Goal: Check status: Check status

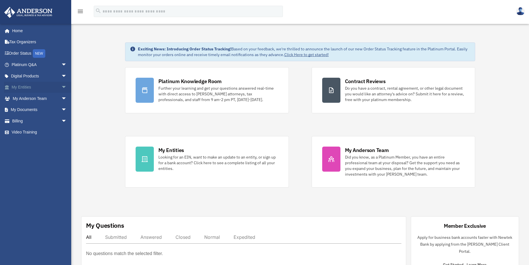
click at [49, 88] on link "My Entities arrow_drop_down" at bounding box center [40, 87] width 72 height 11
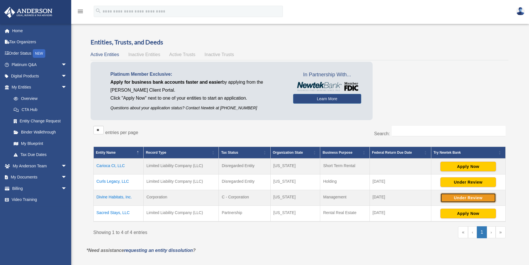
click at [458, 198] on button "Under Review" at bounding box center [469, 198] width 56 height 10
click at [54, 177] on link "My Documents arrow_drop_down" at bounding box center [40, 177] width 72 height 11
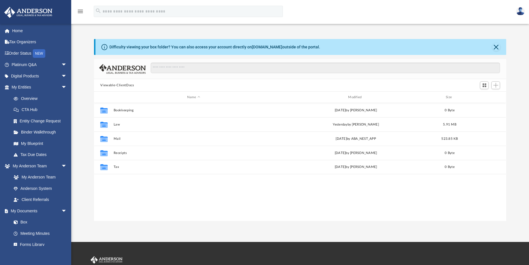
scroll to position [125, 408]
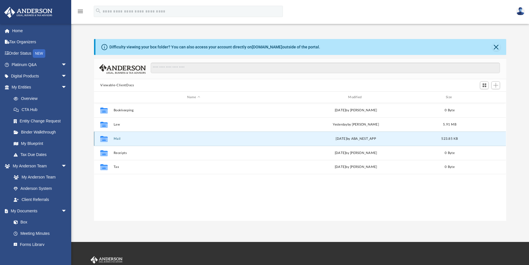
click at [115, 138] on button "Mail" at bounding box center [194, 139] width 160 height 4
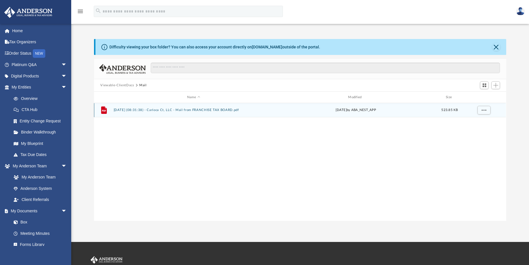
click at [219, 110] on button "2025.05.15 (08:31:38) - Carioca Ct, LLC - Mail from FRANCHISE TAX BOARD.pdf" at bounding box center [194, 110] width 160 height 4
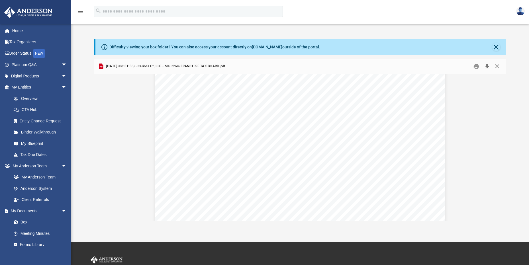
scroll to position [29, 0]
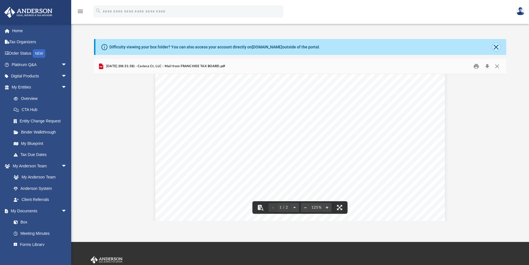
click at [497, 47] on button "Close" at bounding box center [497, 47] width 8 height 8
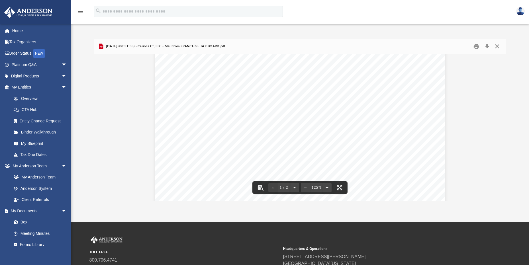
click at [498, 46] on button "Close" at bounding box center [497, 46] width 10 height 9
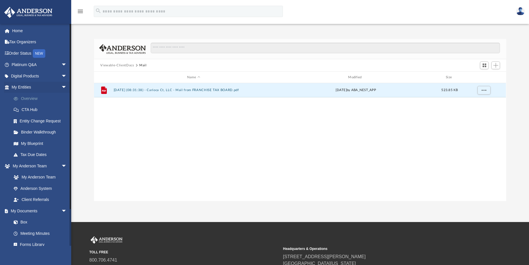
click at [27, 98] on link "Overview" at bounding box center [42, 98] width 68 height 11
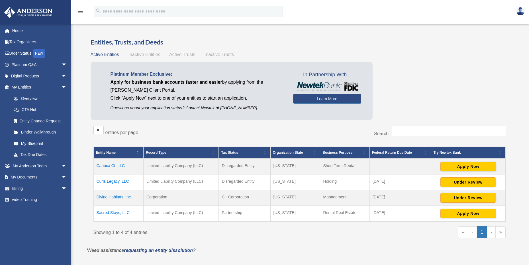
click at [105, 197] on td "Divine Habitats, Inc." at bounding box center [118, 198] width 50 height 16
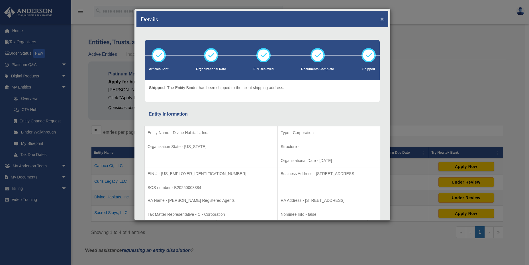
click at [381, 19] on button "×" at bounding box center [383, 19] width 4 height 6
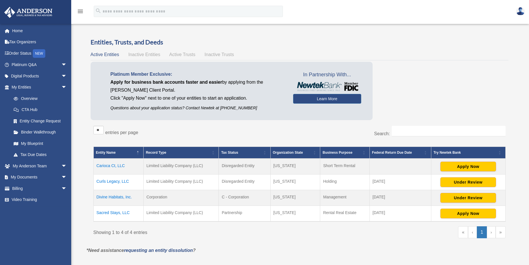
scroll to position [29, 0]
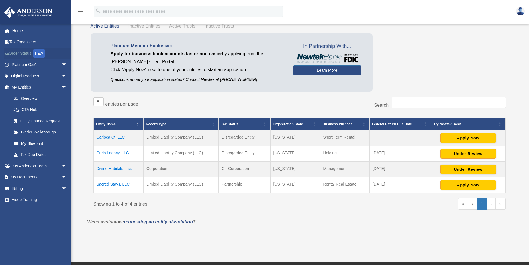
click at [28, 52] on link "Order Status NEW" at bounding box center [40, 54] width 72 height 12
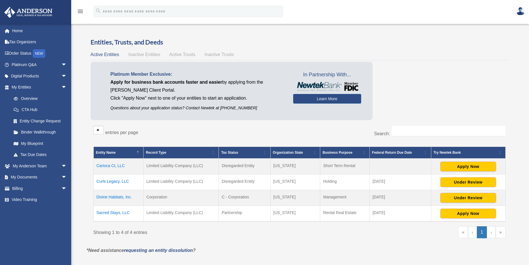
scroll to position [29, 0]
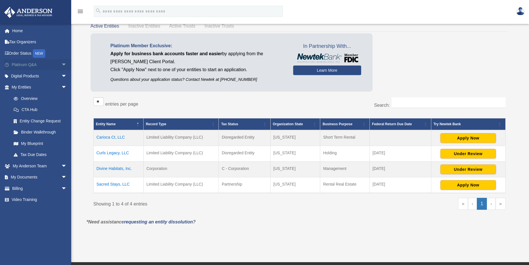
click at [61, 64] on span "arrow_drop_down" at bounding box center [66, 65] width 11 height 12
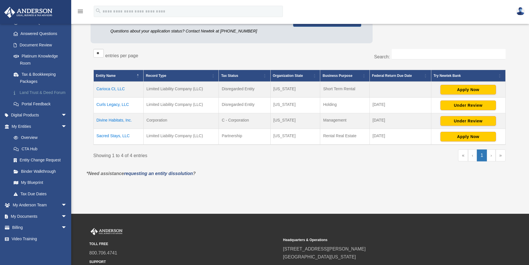
scroll to position [86, 0]
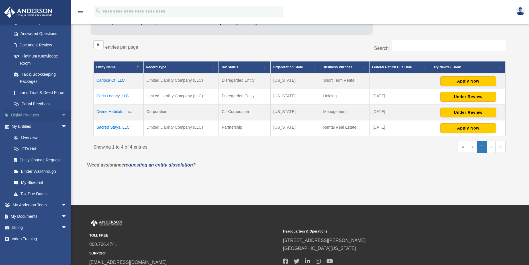
click at [61, 115] on span "arrow_drop_down" at bounding box center [66, 116] width 11 height 12
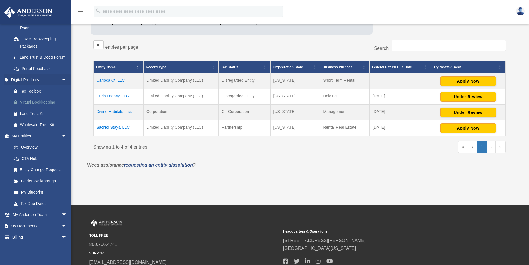
scroll to position [128, 0]
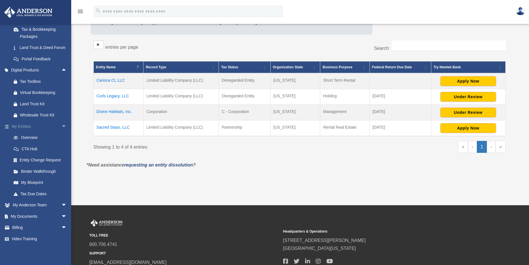
click at [61, 127] on span "arrow_drop_down" at bounding box center [66, 127] width 11 height 12
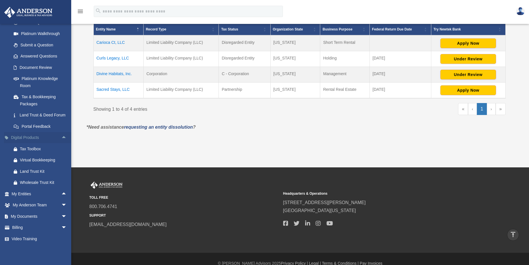
scroll to position [133, 0]
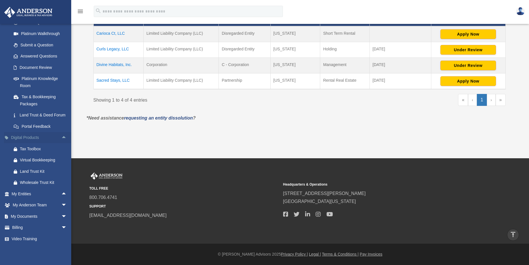
click at [61, 136] on span "arrow_drop_up" at bounding box center [66, 138] width 11 height 12
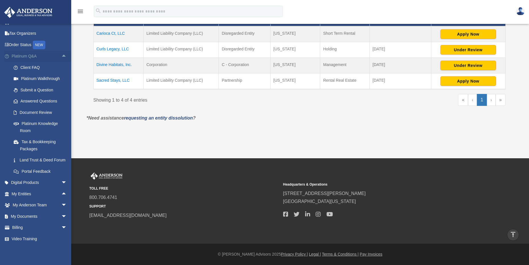
click at [61, 51] on span "arrow_drop_up" at bounding box center [66, 57] width 11 height 12
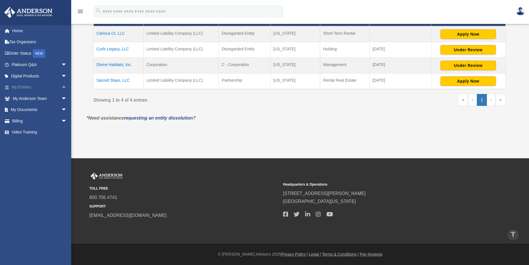
click at [61, 87] on span "arrow_drop_up" at bounding box center [66, 88] width 11 height 12
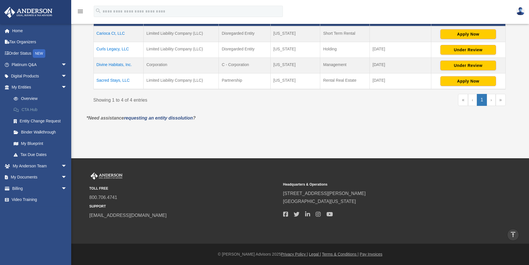
click at [26, 109] on link "CTA Hub" at bounding box center [42, 109] width 68 height 11
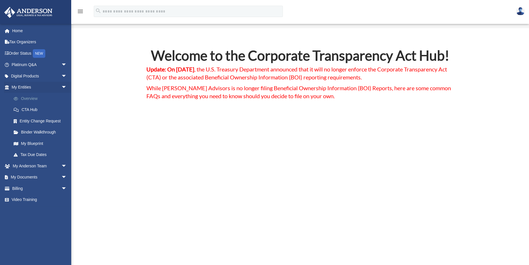
click at [27, 100] on link "Overview" at bounding box center [42, 98] width 68 height 11
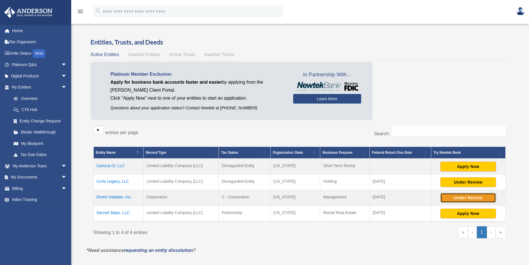
click at [469, 198] on button "Under Review" at bounding box center [469, 198] width 56 height 10
click at [450, 199] on button "Continue Application" at bounding box center [469, 198] width 56 height 10
click at [144, 55] on span "Inactive Entities" at bounding box center [144, 54] width 32 height 5
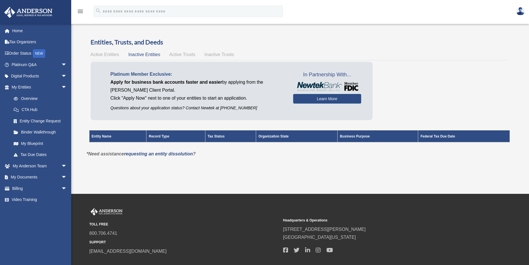
click at [182, 54] on span "Active Trusts" at bounding box center [182, 54] width 26 height 5
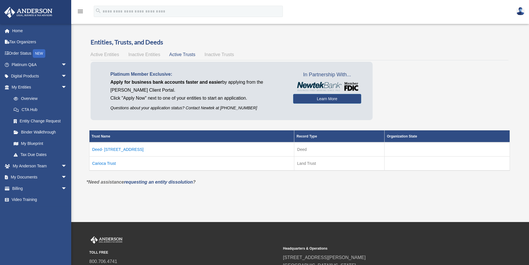
click at [223, 53] on span "Inactive Trusts" at bounding box center [219, 54] width 29 height 5
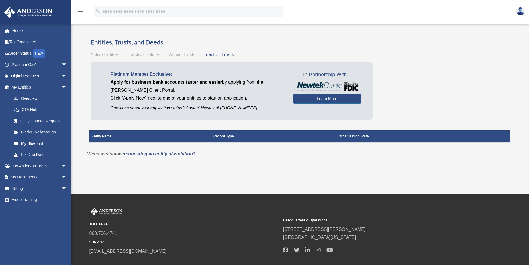
click at [188, 55] on span "Active Trusts" at bounding box center [182, 54] width 26 height 5
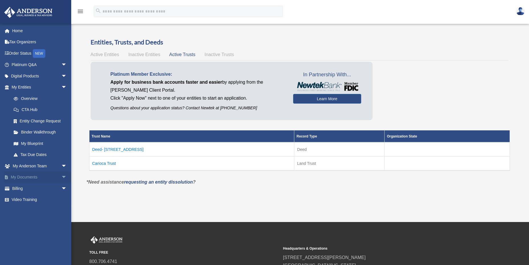
click at [33, 176] on link "My Documents arrow_drop_down" at bounding box center [40, 177] width 72 height 11
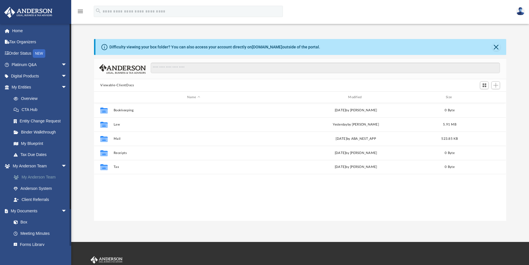
scroll to position [125, 408]
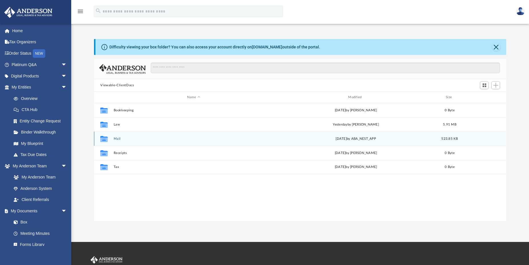
click at [119, 139] on button "Mail" at bounding box center [194, 139] width 160 height 4
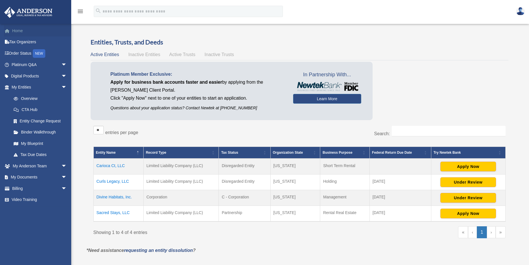
click at [16, 31] on link "Home" at bounding box center [40, 30] width 72 height 11
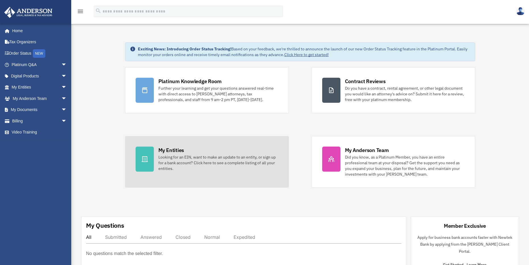
click at [170, 154] on div "My Entities" at bounding box center [171, 150] width 26 height 7
